Goal: Task Accomplishment & Management: Use online tool/utility

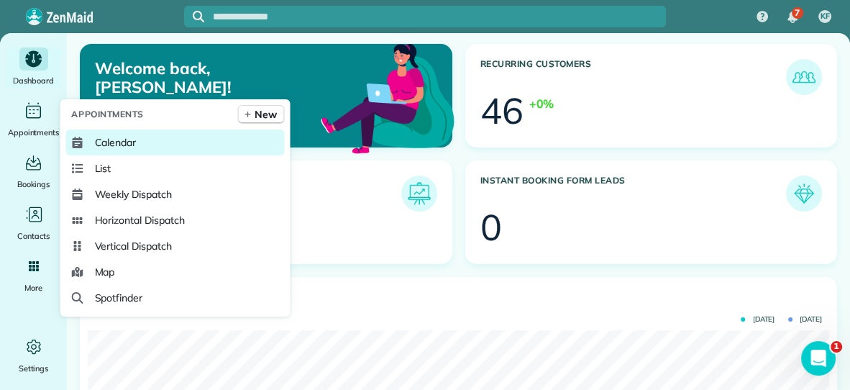
click at [100, 140] on span "Calendar" at bounding box center [115, 142] width 42 height 14
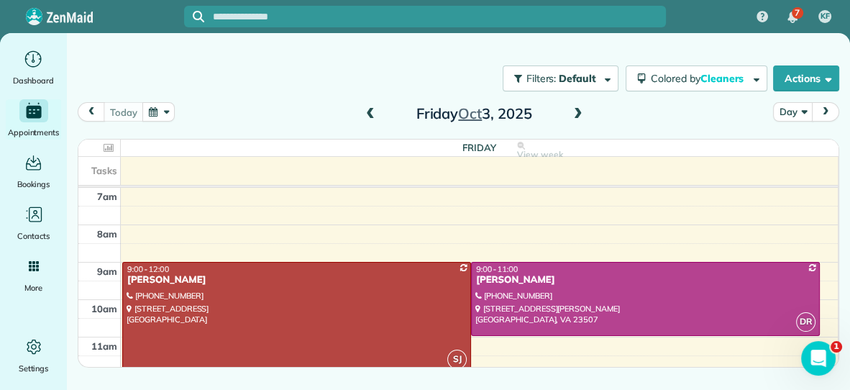
click at [578, 110] on span at bounding box center [579, 114] width 16 height 13
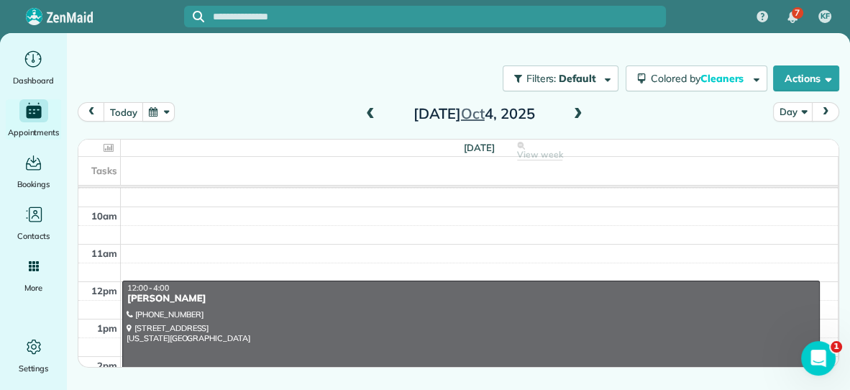
scroll to position [96, 0]
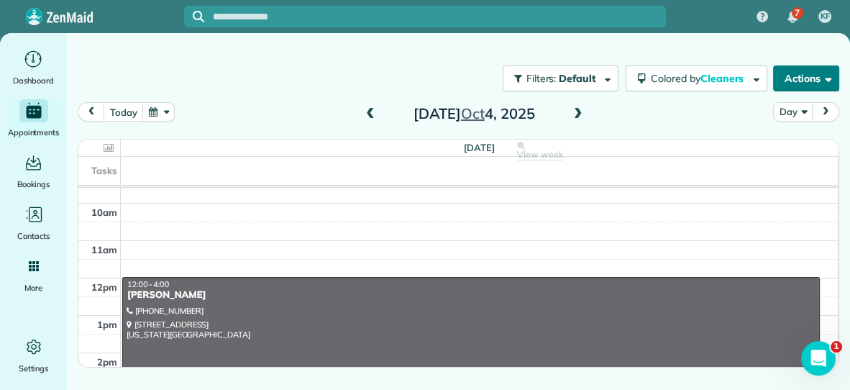
click at [797, 88] on button "Actions" at bounding box center [806, 78] width 66 height 26
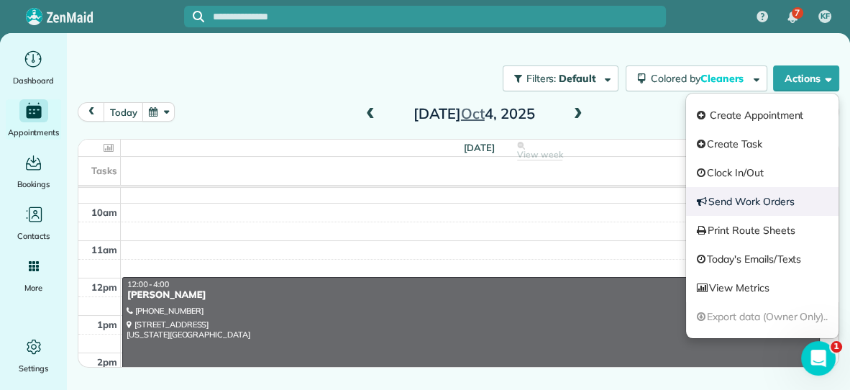
click at [757, 203] on link "Send Work Orders" at bounding box center [762, 201] width 153 height 29
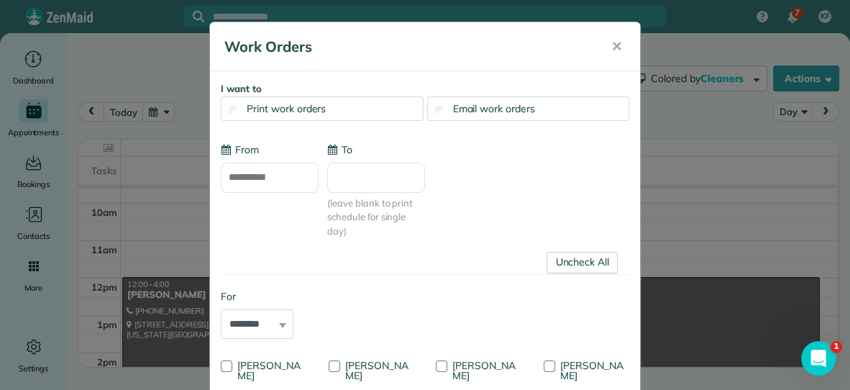
type input "**********"
click at [454, 106] on span "Email work orders" at bounding box center [494, 108] width 82 height 13
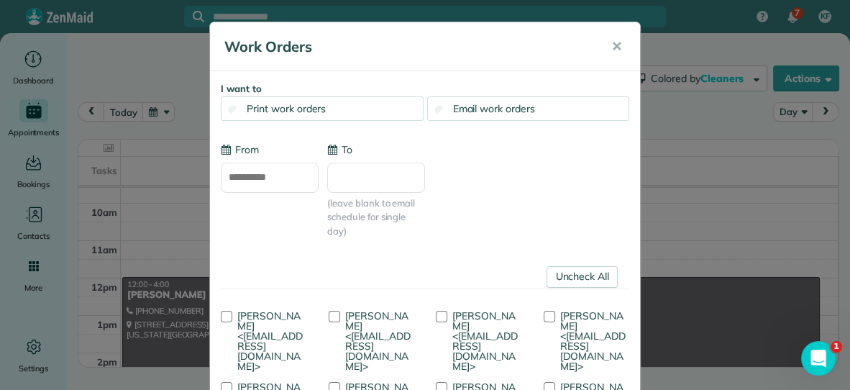
click at [358, 182] on input "To" at bounding box center [376, 178] width 98 height 30
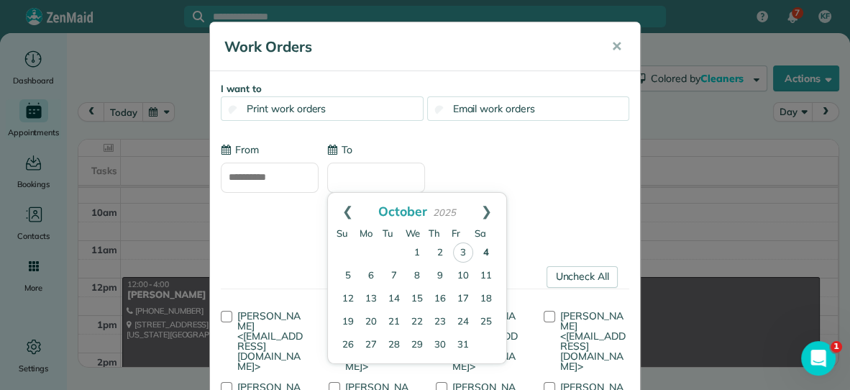
click at [481, 253] on link "4" at bounding box center [486, 253] width 23 height 23
type input "**********"
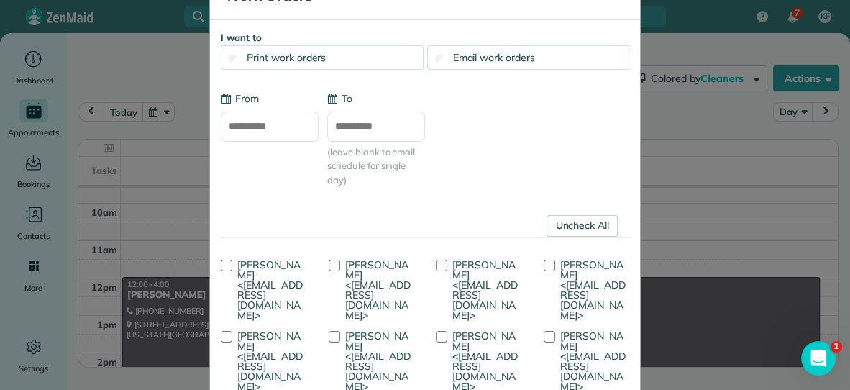
scroll to position [52, 0]
click at [267, 258] on span "Amanda Spivey <mandysmaidforyou@gmail.com>" at bounding box center [269, 289] width 65 height 63
click at [345, 351] on span "Becky Ramsay <rebekahramsay244@gmail.com>" at bounding box center [377, 360] width 65 height 63
click at [358, 273] on span "Kelley Freeman <kelleymandysmaid@gmail.com>" at bounding box center [377, 289] width 65 height 63
click at [453, 350] on span "Vanessa Beason <vanessarose8501@gmail.com>" at bounding box center [485, 360] width 65 height 63
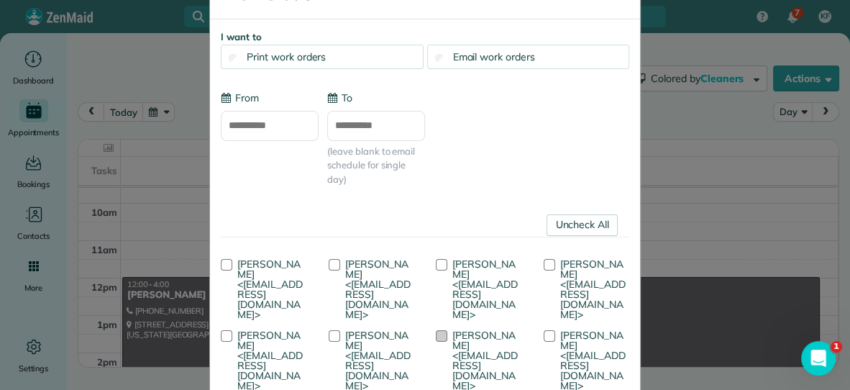
scroll to position [56, 0]
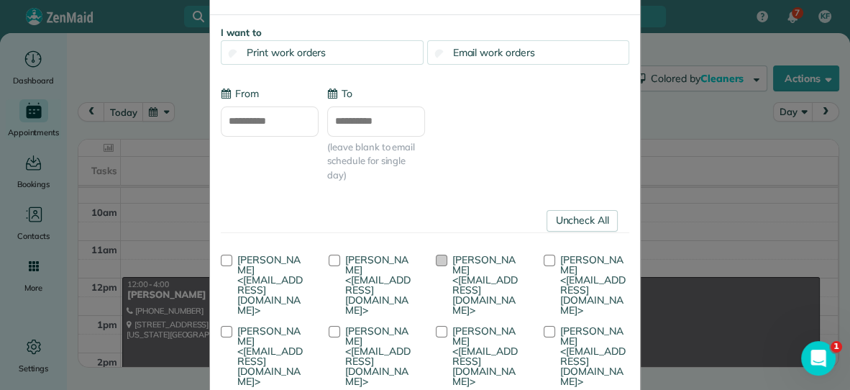
click at [508, 276] on span "Savannah Jessup <savannahjessup@yahoo.com>" at bounding box center [485, 284] width 65 height 63
click at [560, 340] on span "Ella Birkholz <ellagrae@me.com>" at bounding box center [592, 355] width 65 height 63
click at [303, 324] on span "Dana Rhodes <danarhodes2@gmail.com>" at bounding box center [269, 355] width 65 height 63
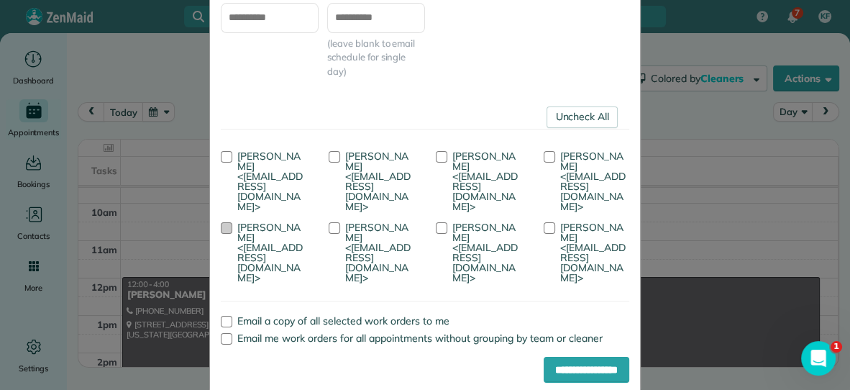
scroll to position [186, 0]
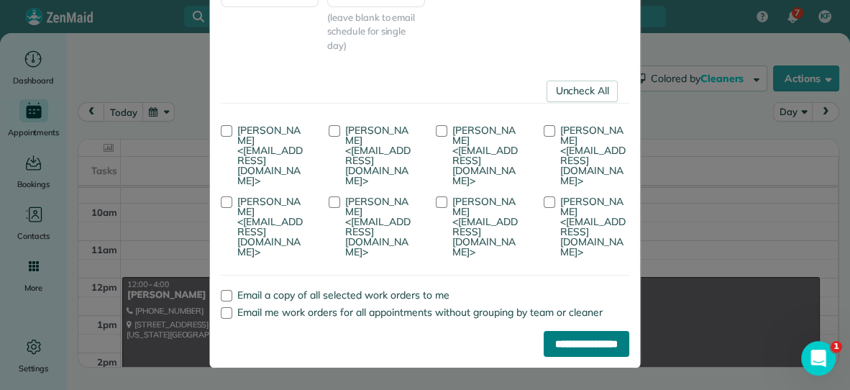
click at [576, 340] on input "**********" at bounding box center [587, 344] width 86 height 26
